Goal: Transaction & Acquisition: Purchase product/service

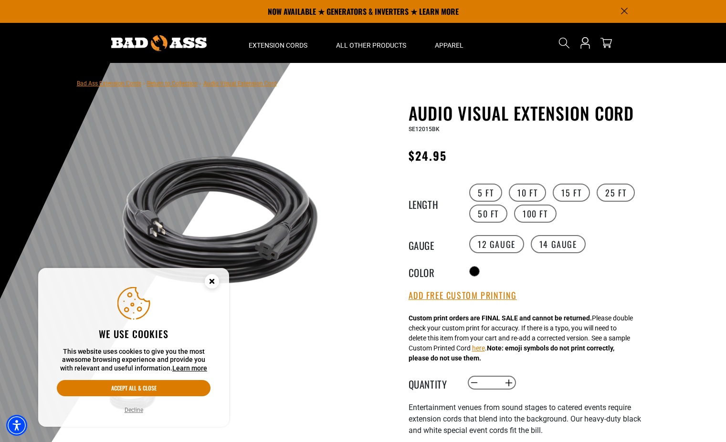
scroll to position [90, 0]
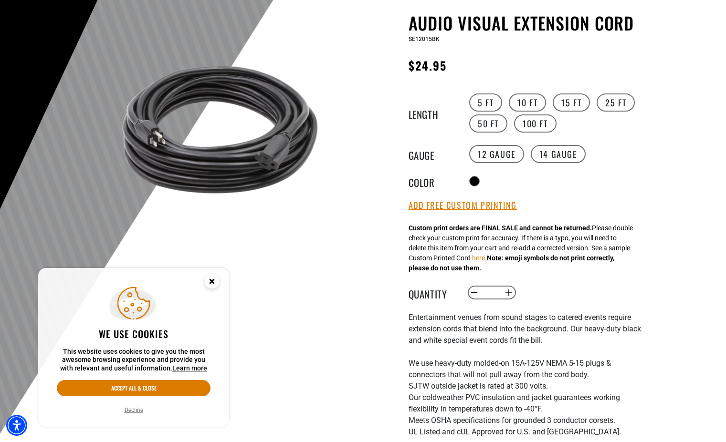
click at [211, 283] on circle "Cookie Consent" at bounding box center [212, 281] width 14 height 14
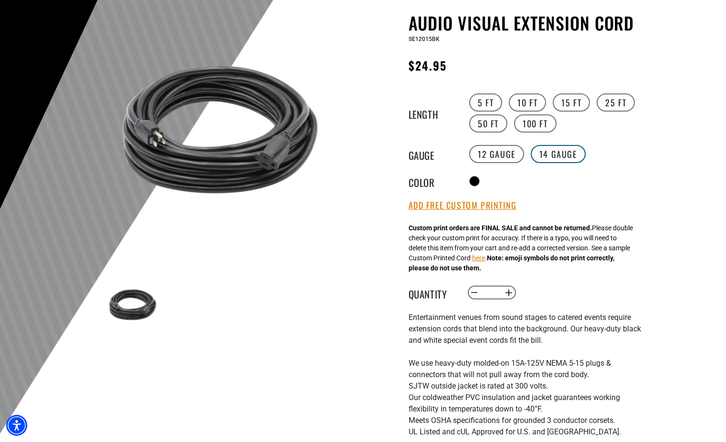
click at [563, 151] on label "14 Gauge" at bounding box center [558, 154] width 55 height 18
click at [504, 157] on label "12 Gauge" at bounding box center [496, 154] width 55 height 18
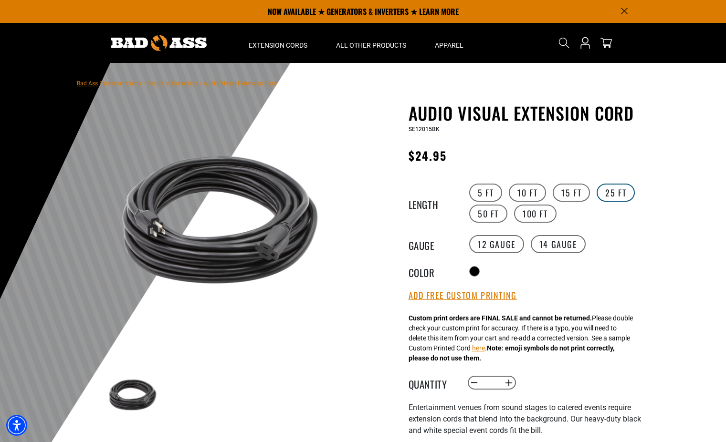
click at [626, 189] on label "25 FT" at bounding box center [616, 193] width 38 height 18
click at [578, 191] on label "15 FT" at bounding box center [571, 193] width 37 height 18
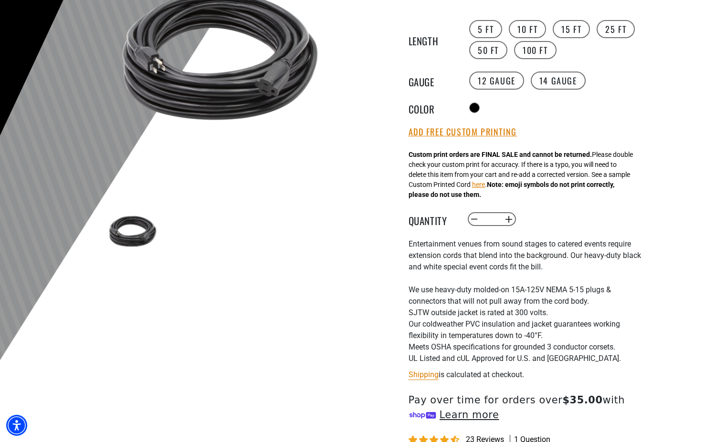
scroll to position [335, 0]
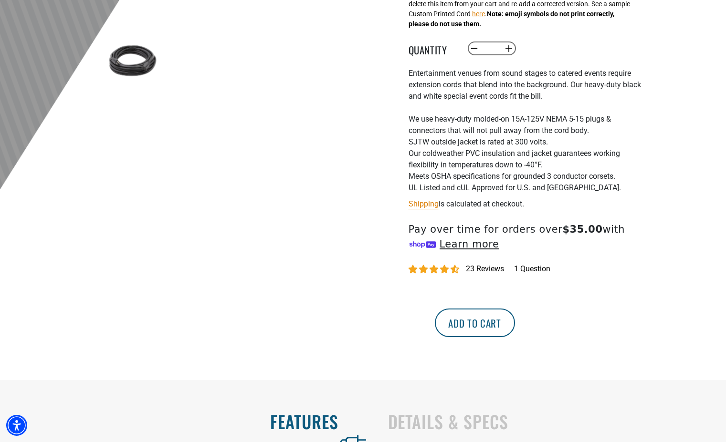
click at [515, 324] on button "Add to cart" at bounding box center [475, 323] width 80 height 29
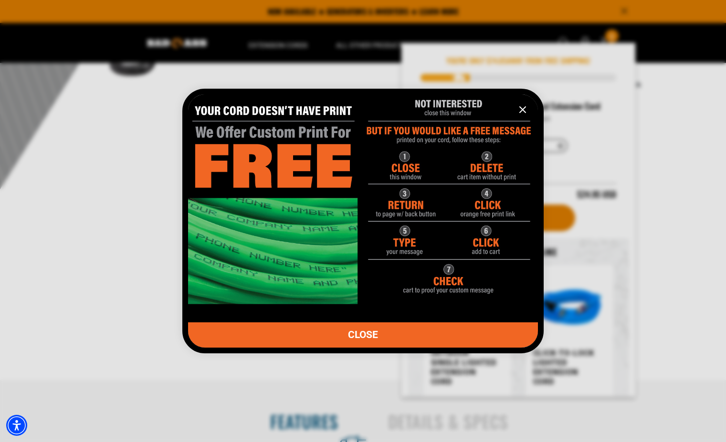
click at [522, 114] on icon "information" at bounding box center [522, 109] width 11 height 11
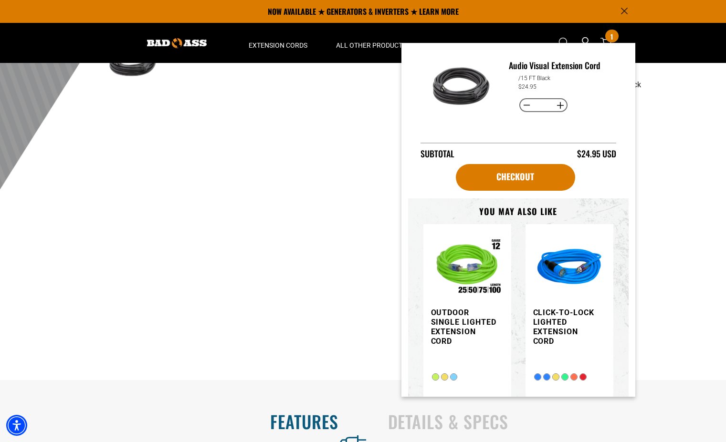
scroll to position [0, 0]
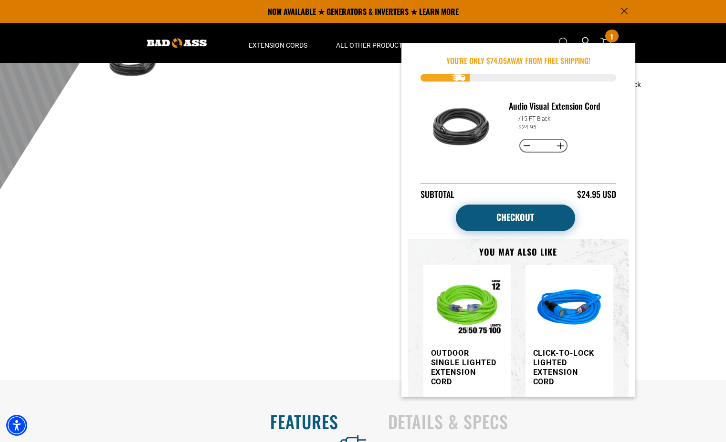
click at [551, 217] on link "Checkout" at bounding box center [515, 218] width 119 height 27
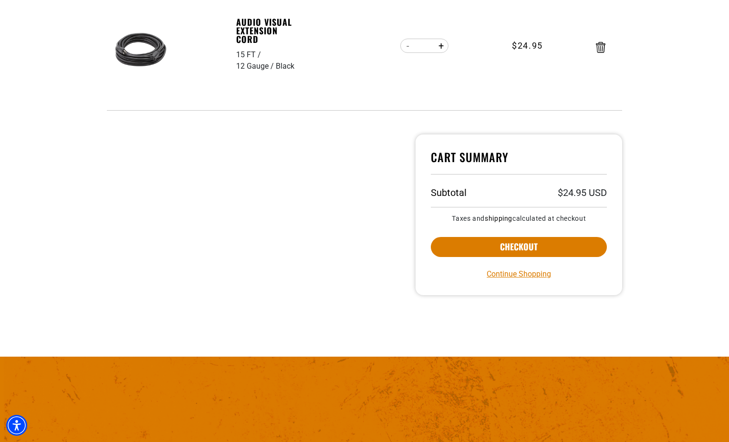
scroll to position [185, 0]
